Goal: Task Accomplishment & Management: Use online tool/utility

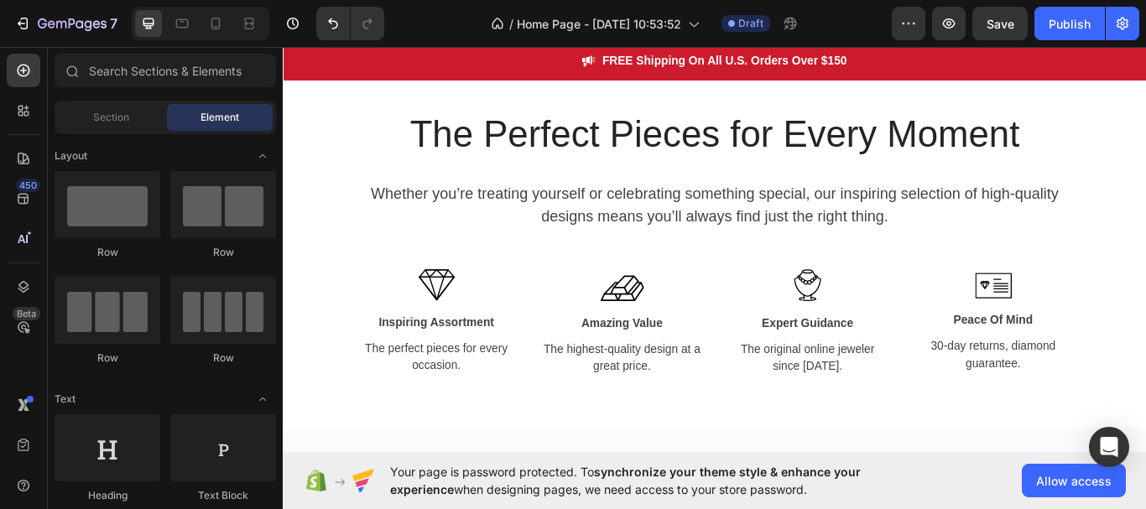
scroll to position [1733, 0]
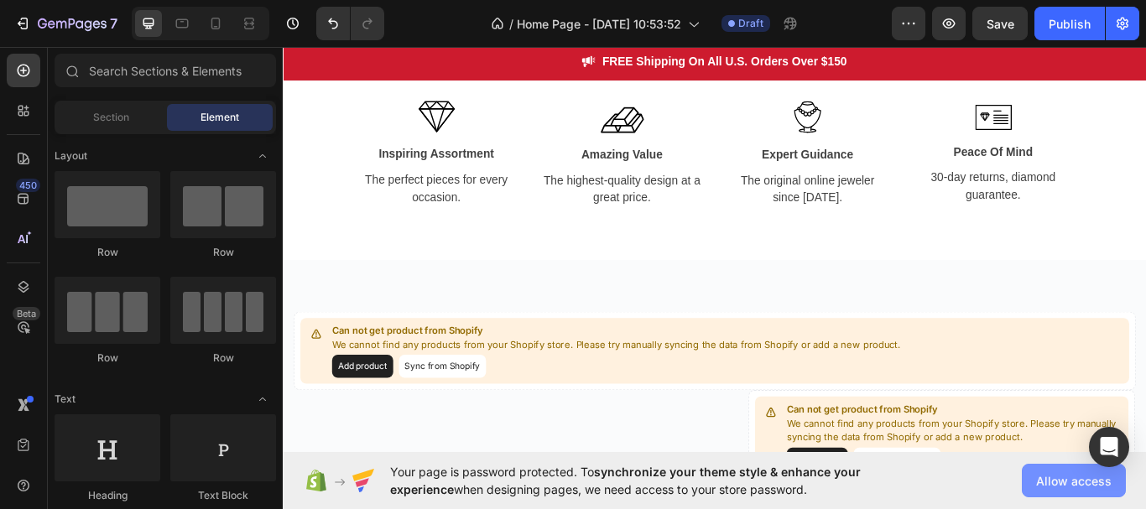
click at [1056, 481] on span "Allow access" at bounding box center [1073, 481] width 75 height 18
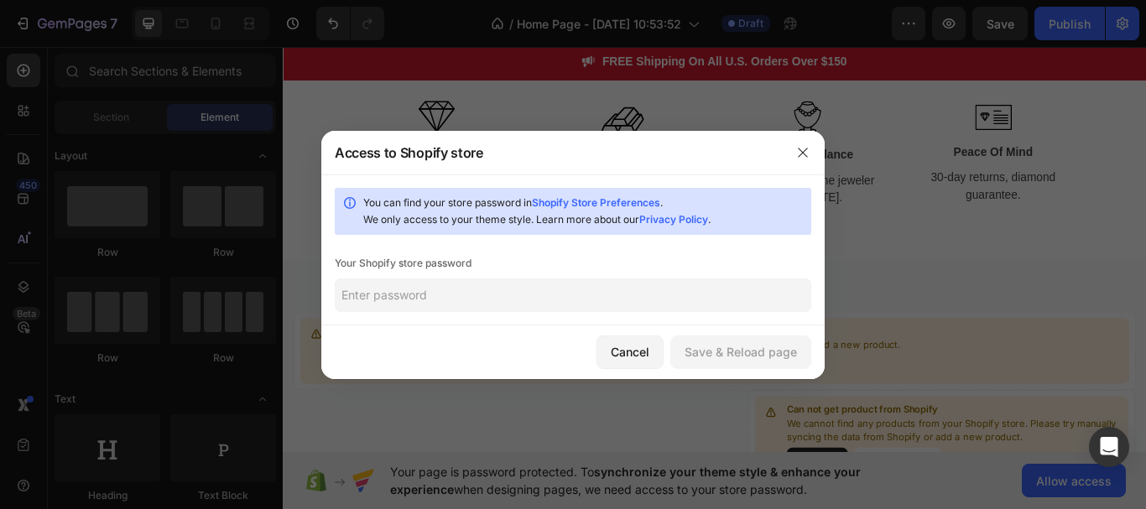
click at [655, 288] on input "text" at bounding box center [573, 295] width 476 height 34
click at [801, 147] on icon "button" at bounding box center [802, 152] width 13 height 13
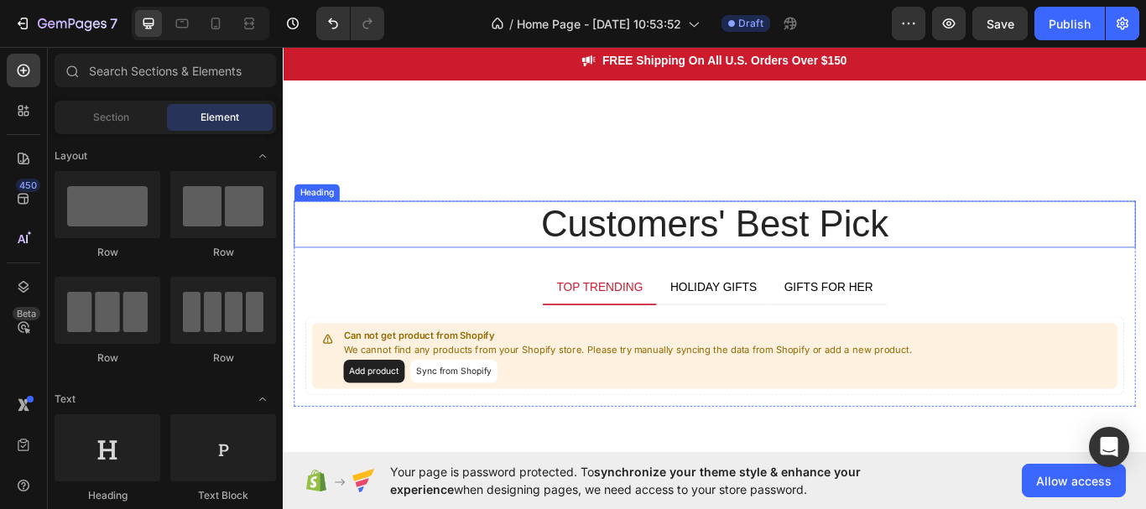
scroll to position [2824, 0]
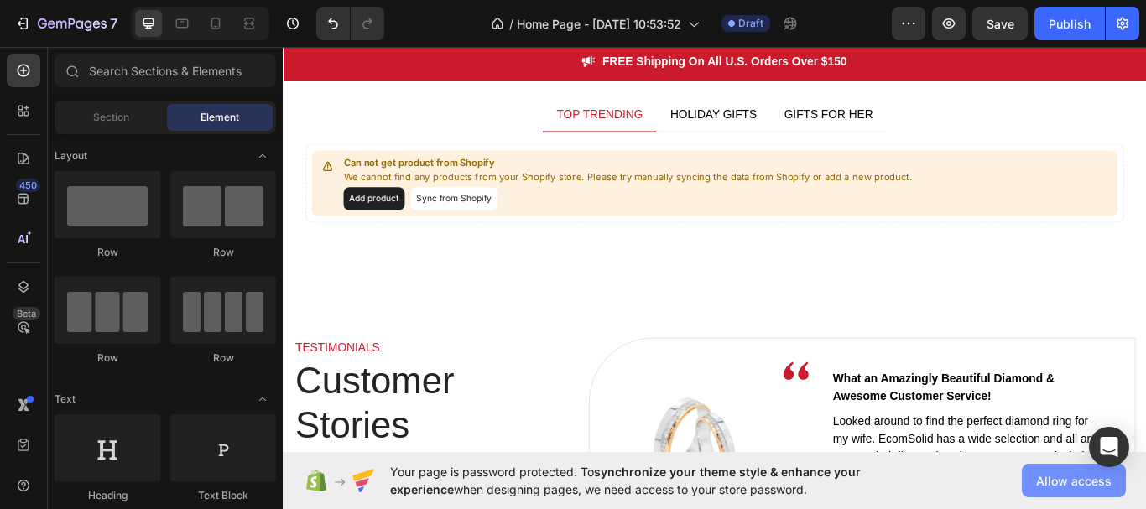
click at [1063, 484] on span "Allow access" at bounding box center [1073, 481] width 75 height 18
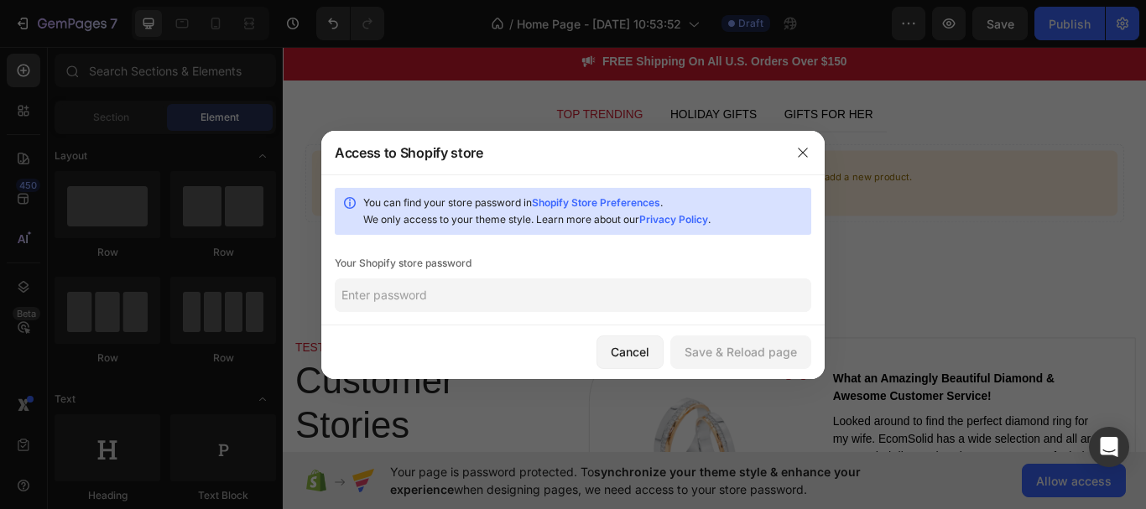
click at [622, 200] on link "Shopify Store Preferences" at bounding box center [596, 202] width 128 height 13
click at [400, 283] on input "text" at bounding box center [573, 295] width 476 height 34
paste input "seulda"
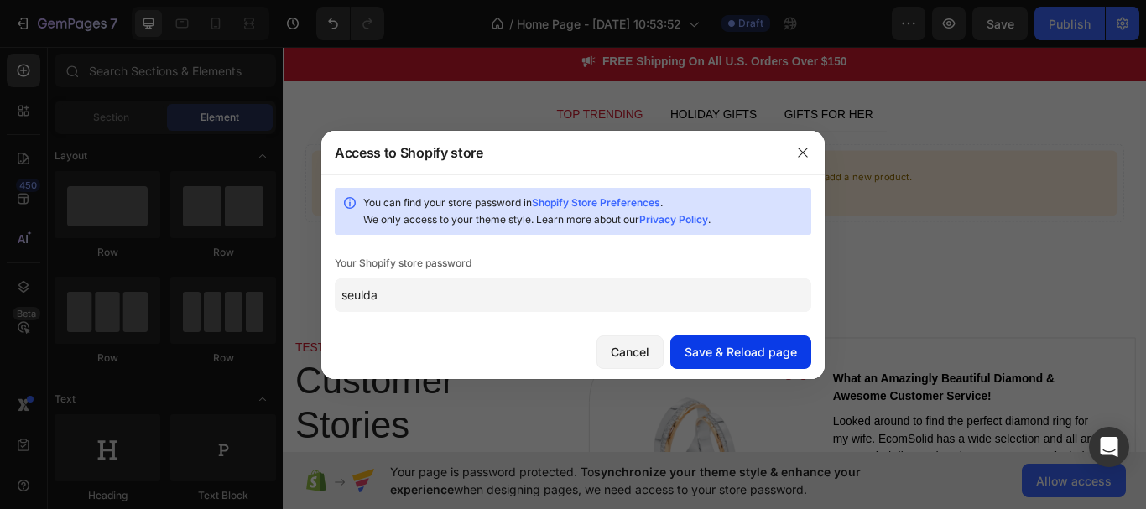
type input "seulda"
click at [720, 345] on div "Save & Reload page" at bounding box center [740, 352] width 112 height 18
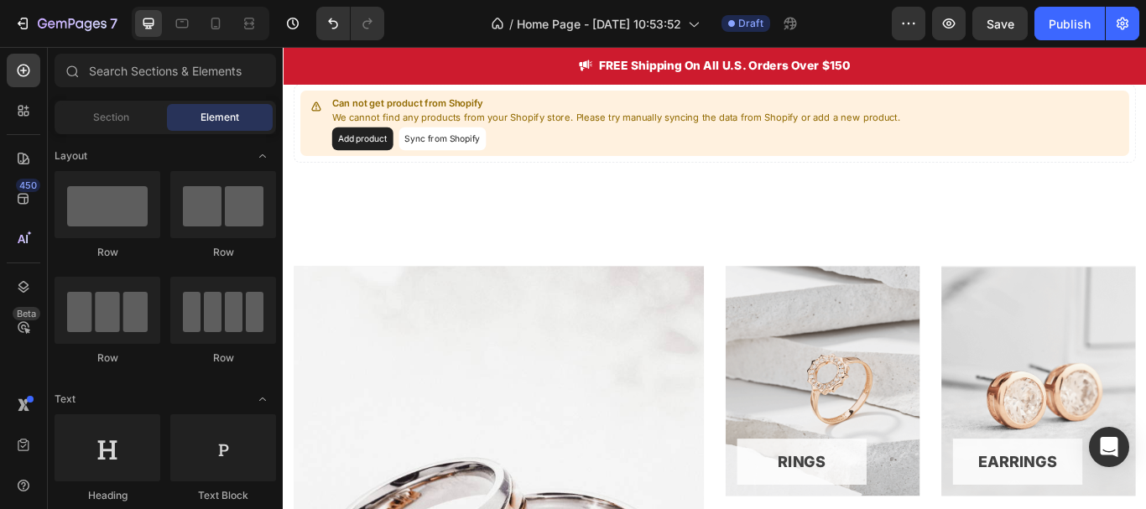
scroll to position [682, 0]
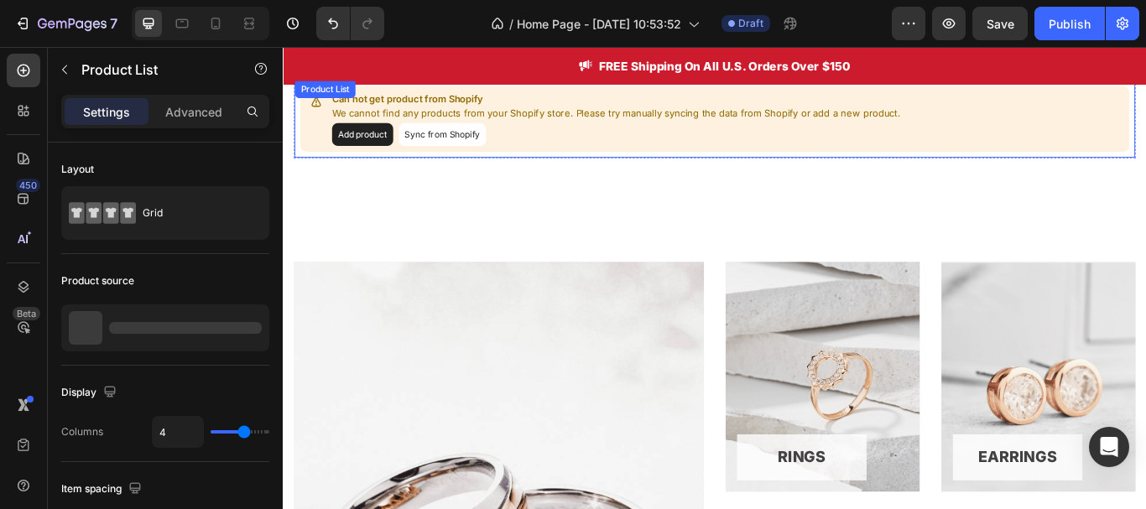
click at [469, 149] on button "Sync from Shopify" at bounding box center [468, 149] width 101 height 27
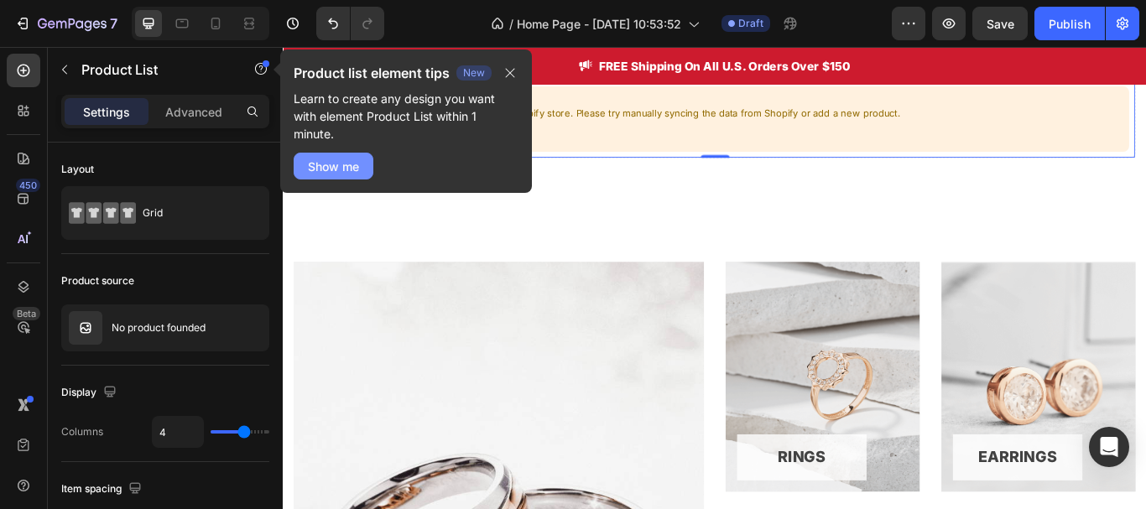
click at [348, 159] on div "Show me" at bounding box center [333, 167] width 51 height 18
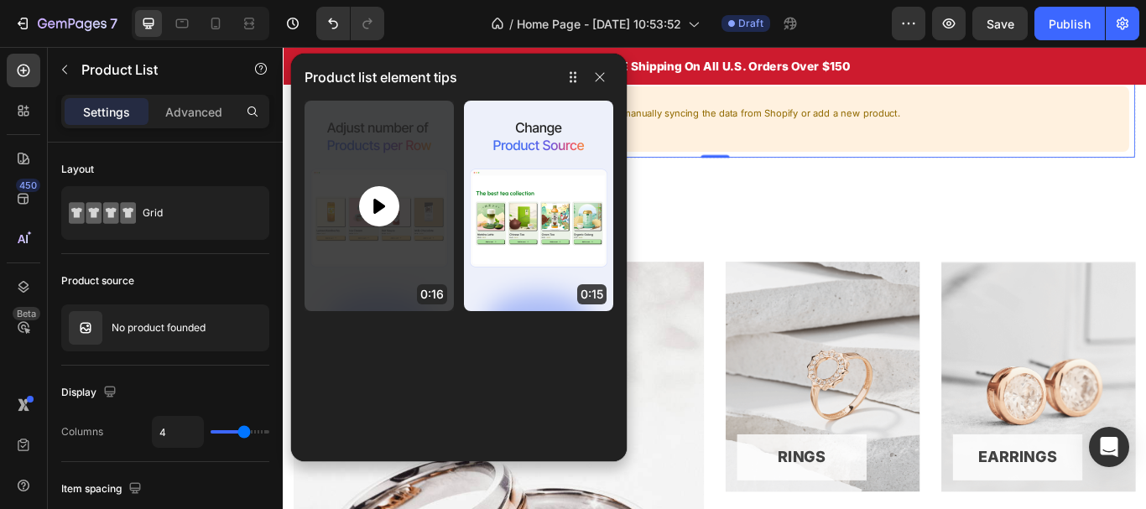
click at [378, 200] on icon at bounding box center [379, 206] width 20 height 20
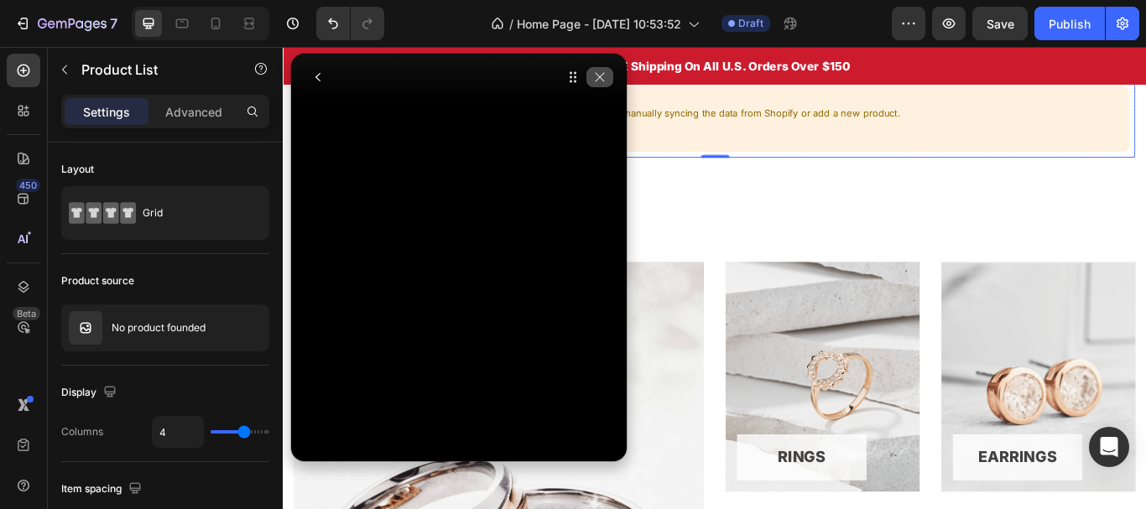
click at [601, 81] on icon "button" at bounding box center [599, 76] width 13 height 13
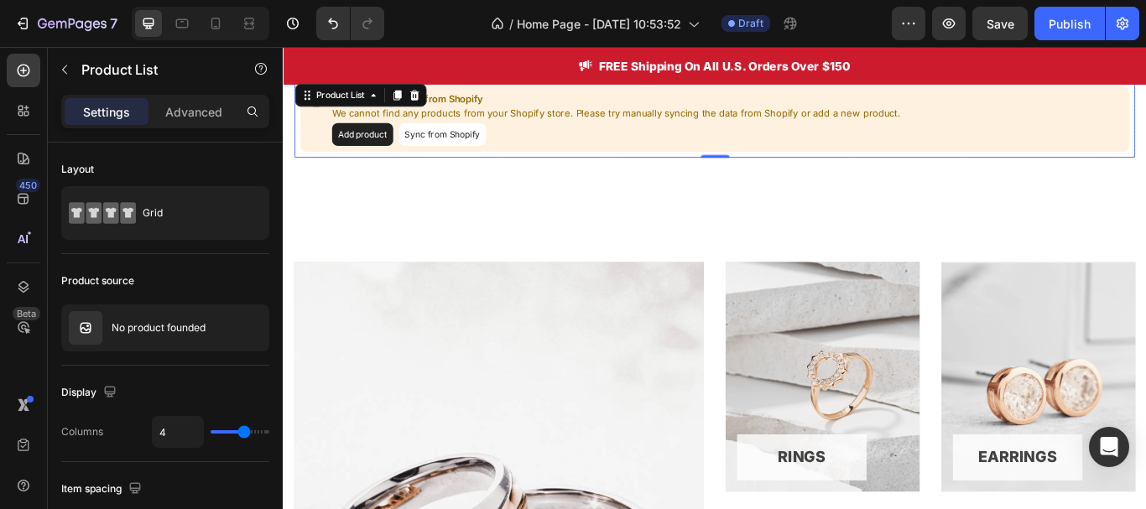
click at [380, 143] on button "Add product" at bounding box center [375, 149] width 71 height 27
